Goal: Task Accomplishment & Management: Complete application form

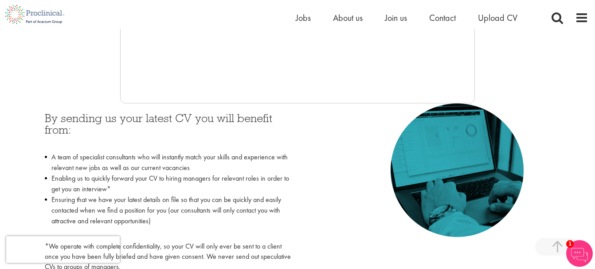
scroll to position [346, 0]
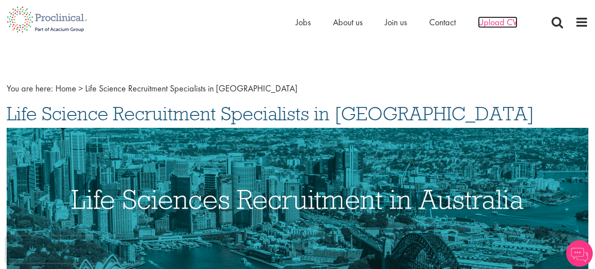
click at [495, 22] on span "Upload CV" at bounding box center [497, 22] width 39 height 12
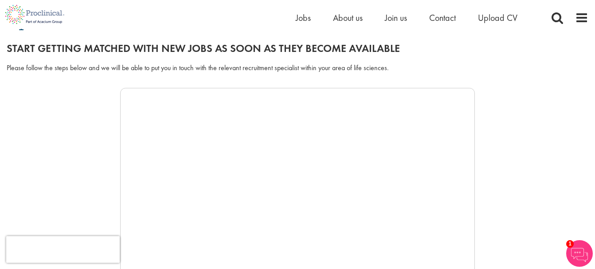
scroll to position [89, 0]
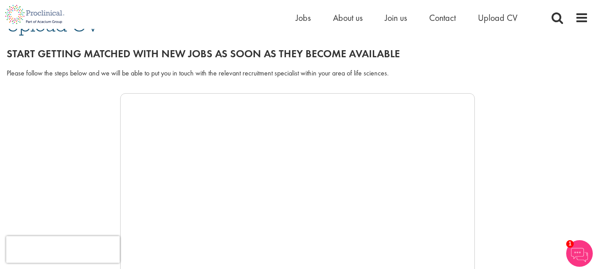
click at [572, 243] on span "1" at bounding box center [570, 244] width 8 height 8
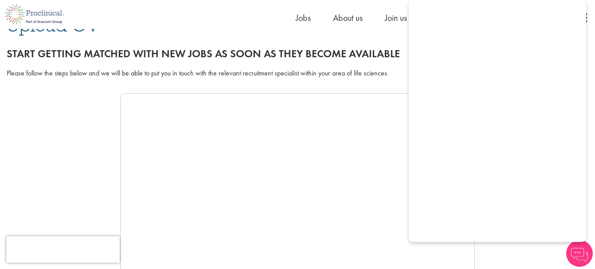
click at [32, 124] on div at bounding box center [298, 226] width 582 height 266
